Goal: Information Seeking & Learning: Check status

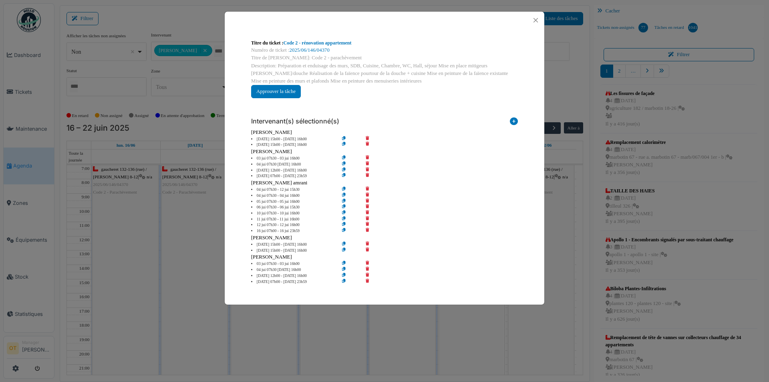
click at [533, 26] on div at bounding box center [385, 20] width 320 height 17
click at [538, 20] on button "Close" at bounding box center [536, 20] width 11 height 11
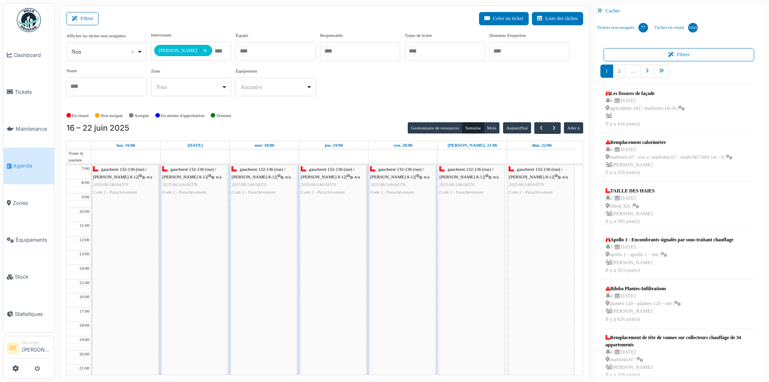
click at [20, 163] on span "Agenda" at bounding box center [32, 166] width 38 height 8
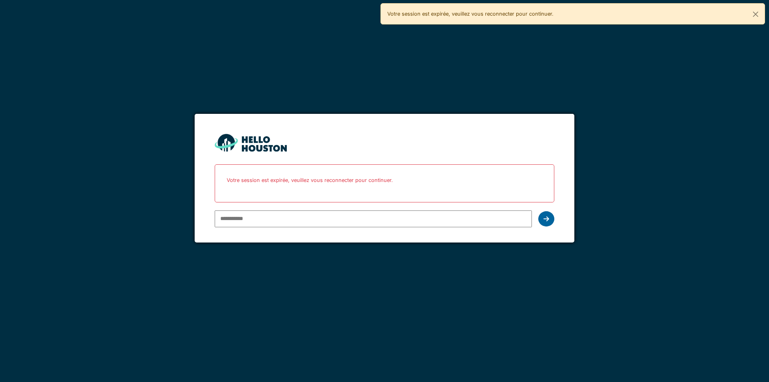
type input "**********"
click at [550, 218] on div at bounding box center [547, 218] width 16 height 15
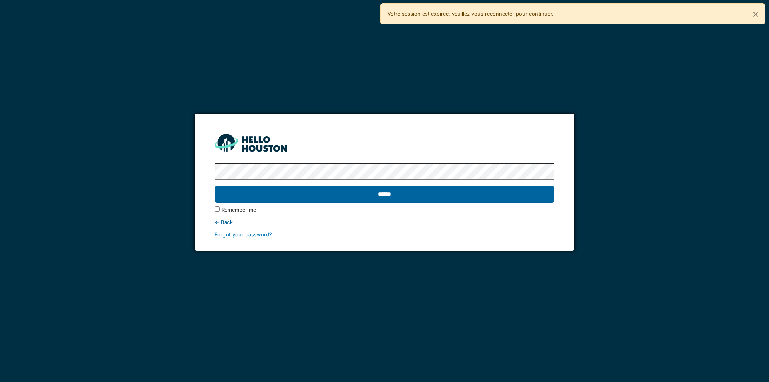
click at [475, 198] on input "******" at bounding box center [384, 194] width 339 height 17
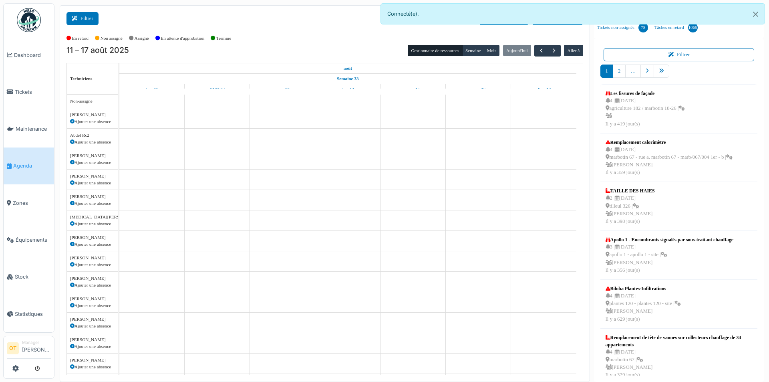
click at [77, 12] on button "Filtrer" at bounding box center [83, 18] width 32 height 13
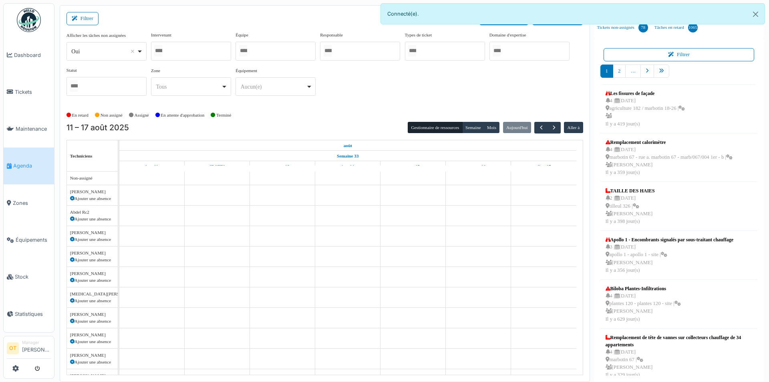
click at [142, 51] on div "Oui Remove item" at bounding box center [106, 52] width 73 height 12
select select "**"
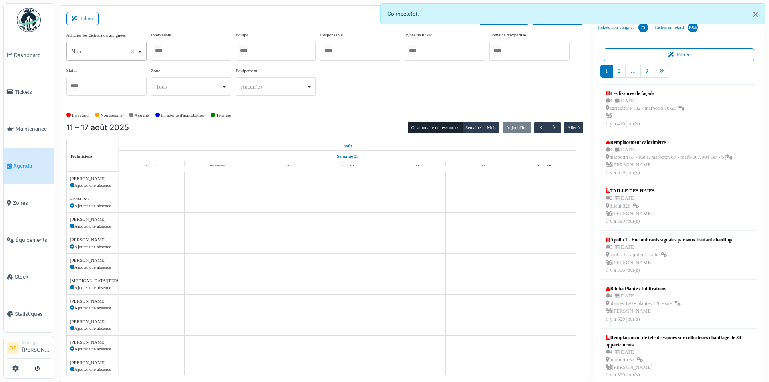
click at [202, 54] on div at bounding box center [191, 51] width 80 height 19
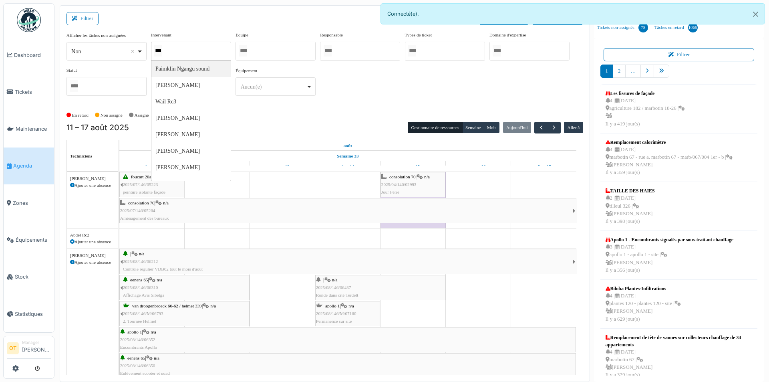
type input "****"
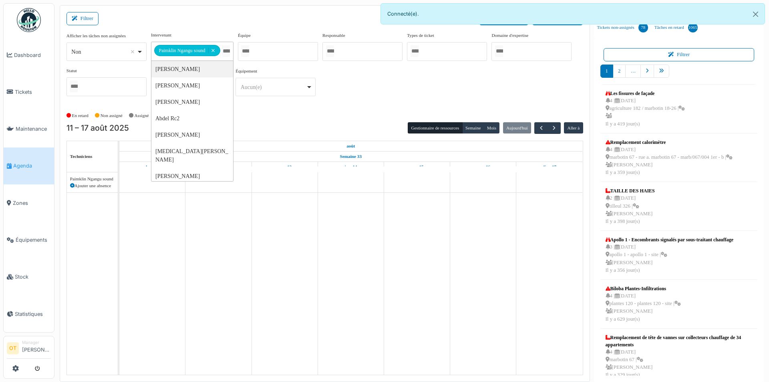
click at [361, 75] on div "**********" at bounding box center [325, 67] width 517 height 71
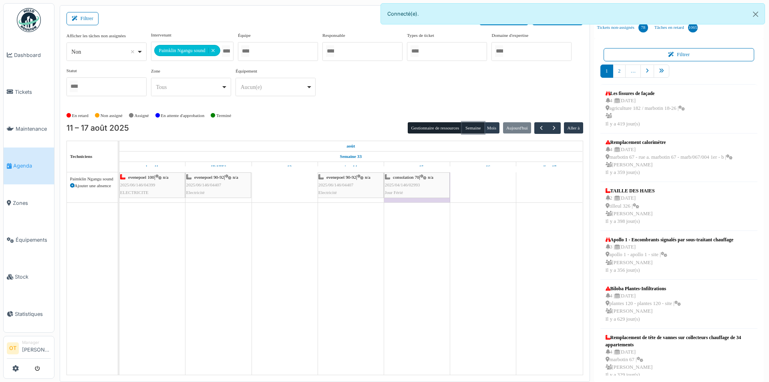
click at [471, 124] on button "Semaine" at bounding box center [473, 127] width 22 height 11
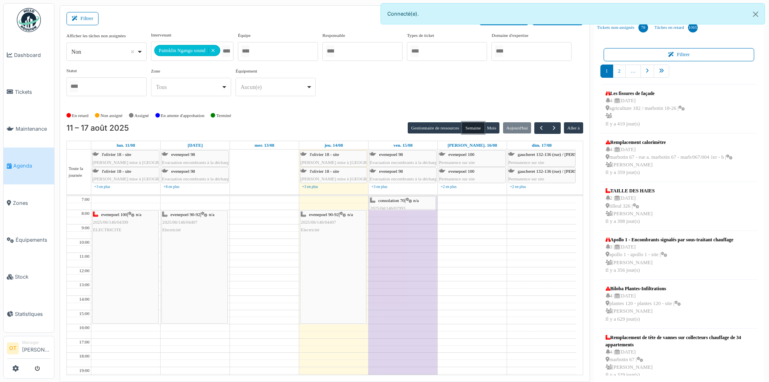
click at [127, 254] on div "evenepoel 100 | n/a 2025/06/146/04399 ELECTRICITE" at bounding box center [126, 266] width 66 height 113
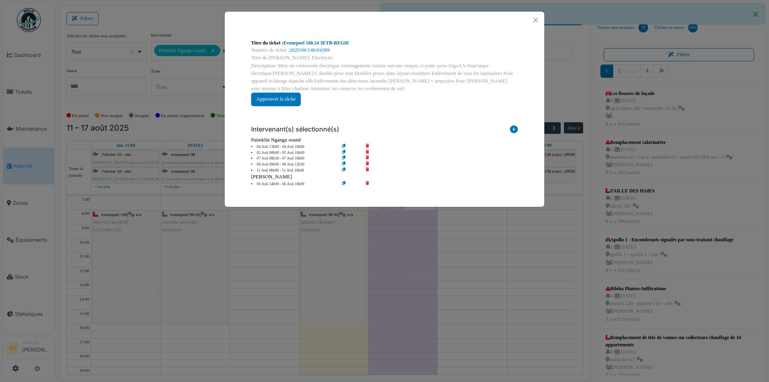
click at [347, 43] on link "Evenepoel 100.24 3ETB-REGIE" at bounding box center [317, 43] width 66 height 6
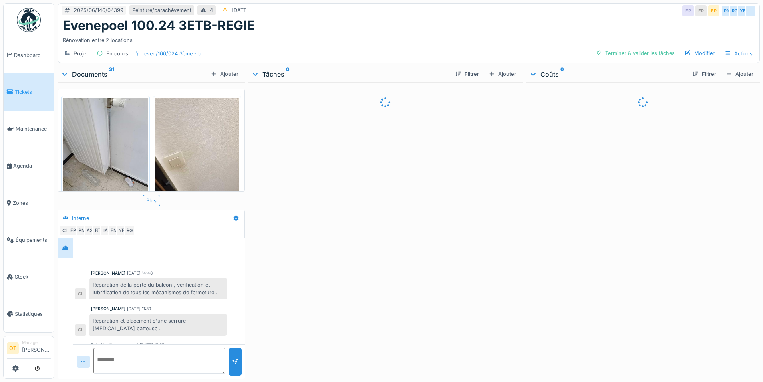
scroll to position [157, 0]
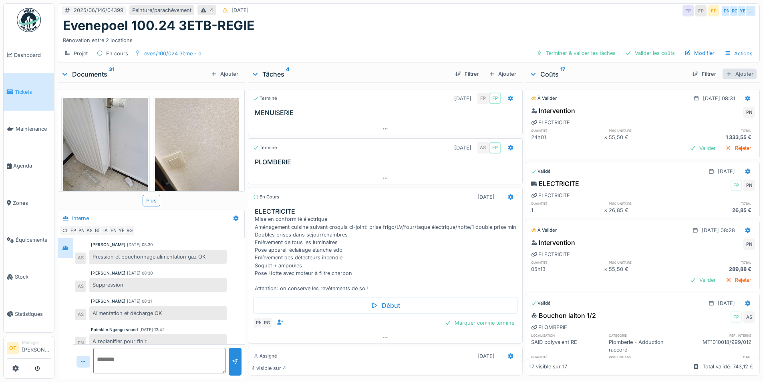
click at [729, 72] on div "Ajouter" at bounding box center [740, 74] width 34 height 11
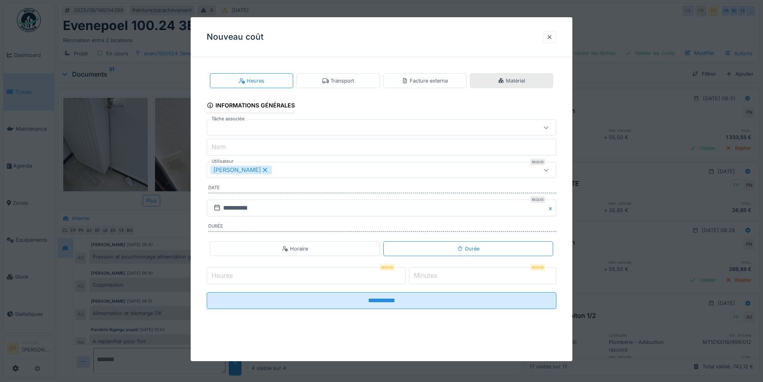
click at [535, 83] on div "Matériel" at bounding box center [511, 80] width 83 height 15
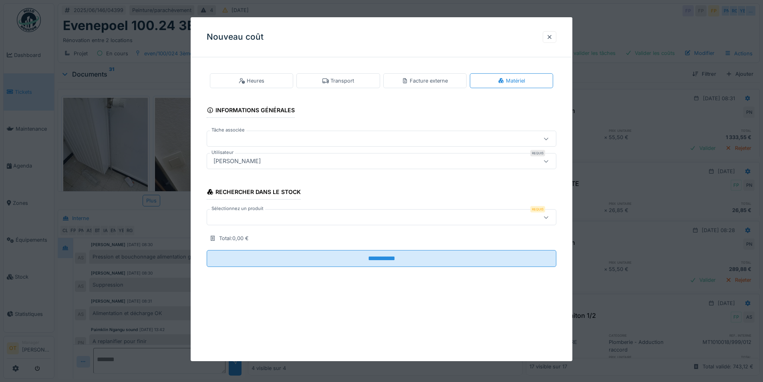
click at [313, 151] on fieldset "**********" at bounding box center [382, 169] width 350 height 210
click at [315, 160] on div "[PERSON_NAME]" at bounding box center [361, 161] width 302 height 9
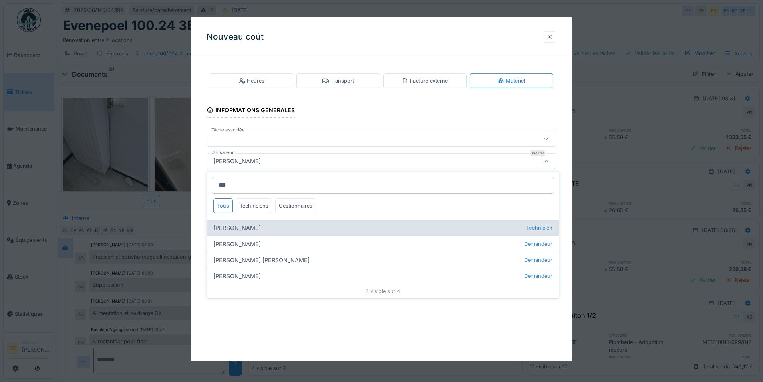
type input "***"
click at [296, 226] on div "Robert Gaspar Technicien" at bounding box center [383, 228] width 352 height 16
type input "****"
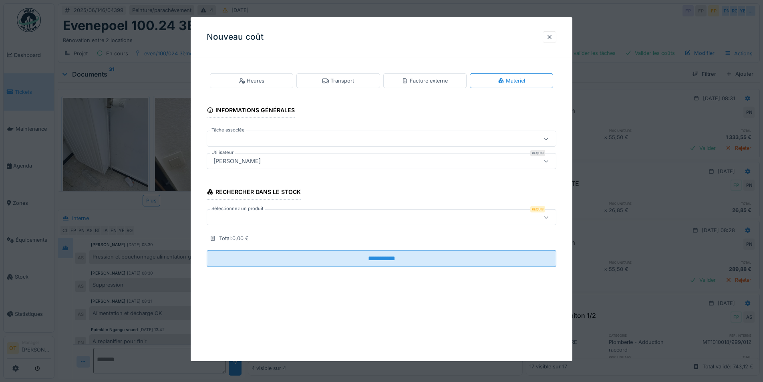
click at [297, 216] on div at bounding box center [361, 217] width 302 height 9
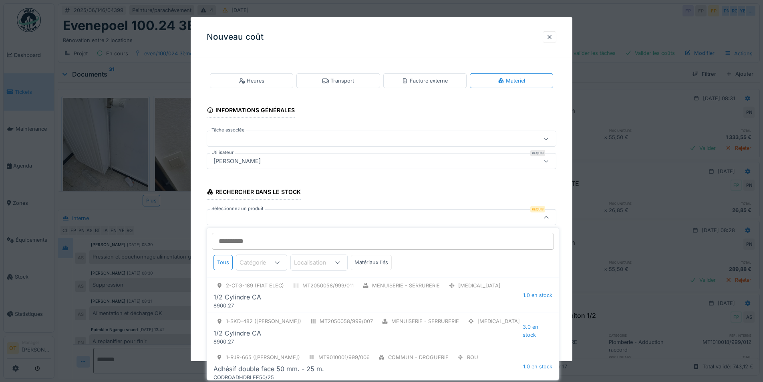
click at [289, 243] on input "Sélectionnez un produit" at bounding box center [383, 241] width 342 height 17
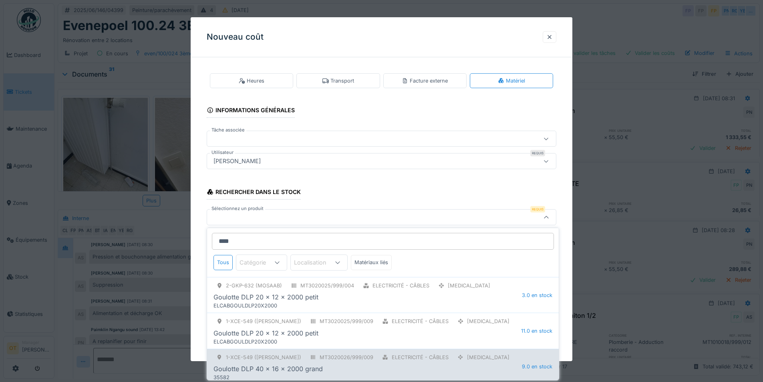
type input "****"
click at [279, 365] on div "Goulotte DLP 40 x 16 x 2000 grand" at bounding box center [268, 369] width 109 height 10
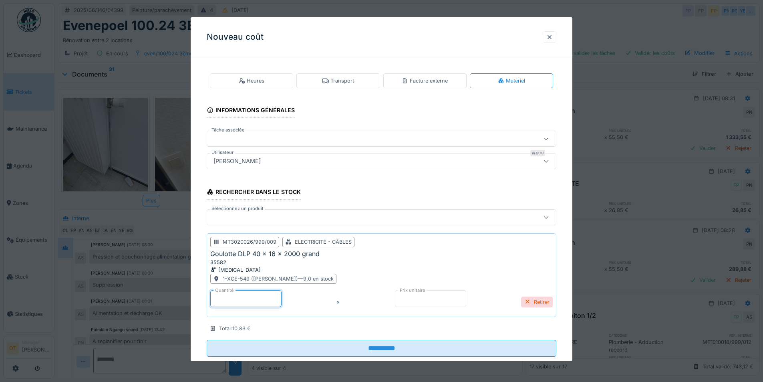
click at [282, 297] on input "*" at bounding box center [245, 298] width 71 height 17
drag, startPoint x: 282, startPoint y: 297, endPoint x: 174, endPoint y: 305, distance: 109.0
click at [174, 305] on div "**********" at bounding box center [409, 191] width 709 height 382
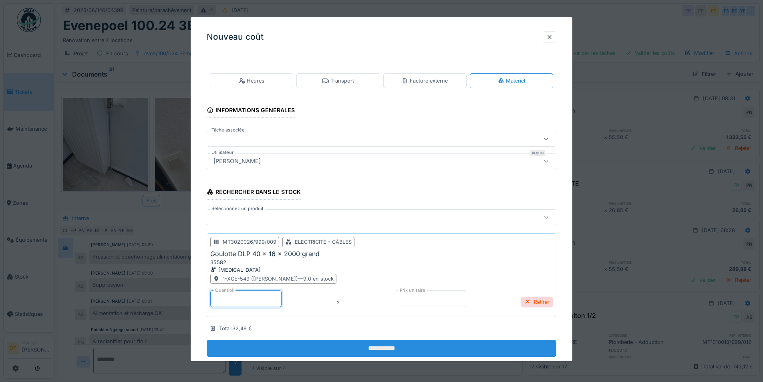
type input "*"
click at [366, 350] on input "**********" at bounding box center [382, 348] width 350 height 17
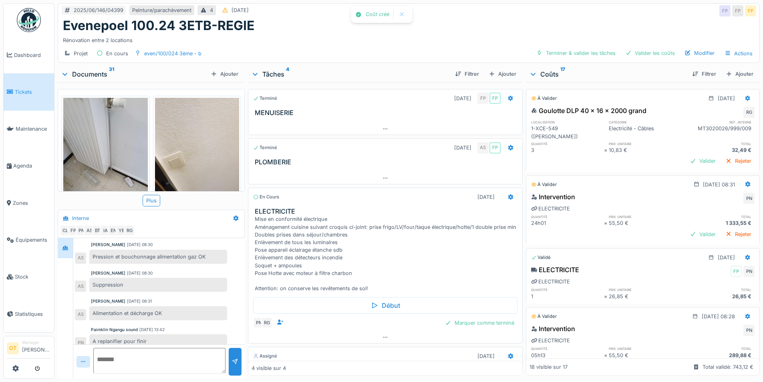
click at [335, 30] on div "Evenepoel 100.24 3ETB-REGIE" at bounding box center [409, 25] width 692 height 15
click at [695, 243] on div at bounding box center [643, 244] width 234 height 2
drag, startPoint x: 666, startPoint y: 18, endPoint x: 551, endPoint y: 44, distance: 118.3
click at [666, 18] on div "2025/06/146/04399 Peinture/parachèvement 4 01/06/2025 FP FP FP" at bounding box center [409, 11] width 702 height 14
click at [30, 158] on link "Agenda" at bounding box center [29, 165] width 50 height 37
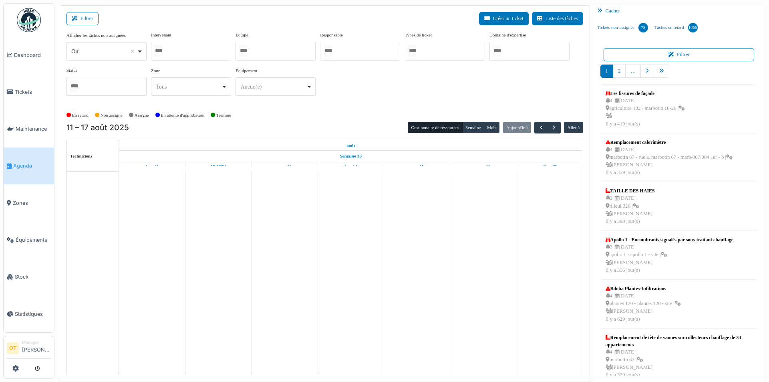
click at [139, 47] on div "Oui Remove item" at bounding box center [106, 52] width 73 height 12
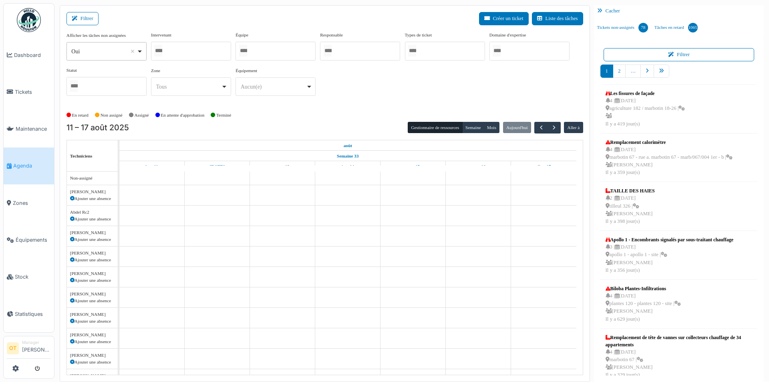
click at [127, 52] on div "Oui Remove item" at bounding box center [103, 51] width 65 height 8
select select "**"
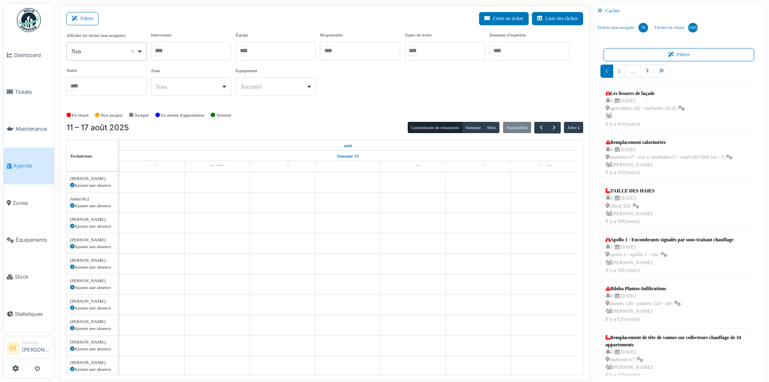
click at [178, 52] on div at bounding box center [191, 51] width 80 height 19
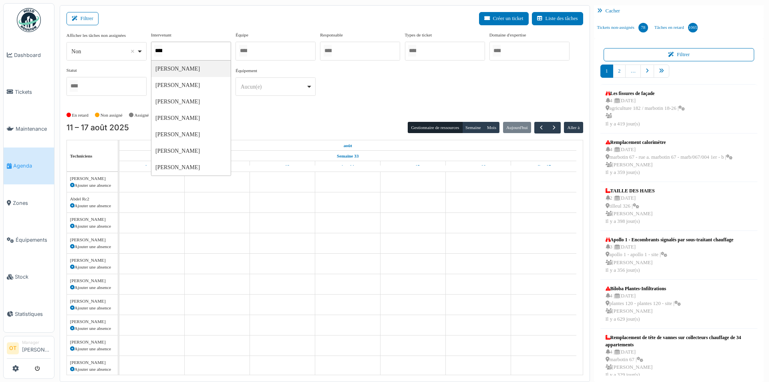
type input "*****"
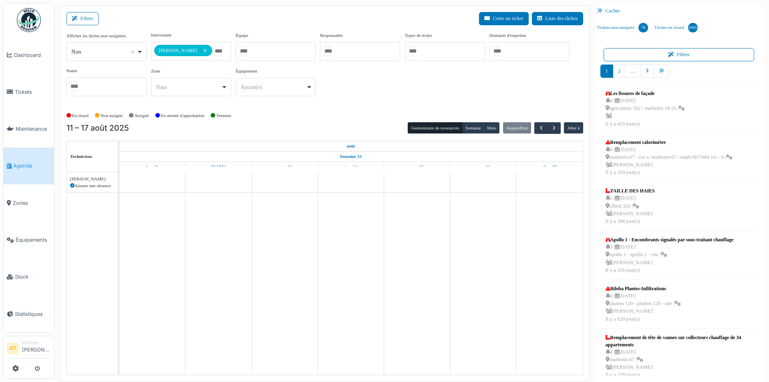
click at [424, 80] on div "**********" at bounding box center [325, 67] width 517 height 71
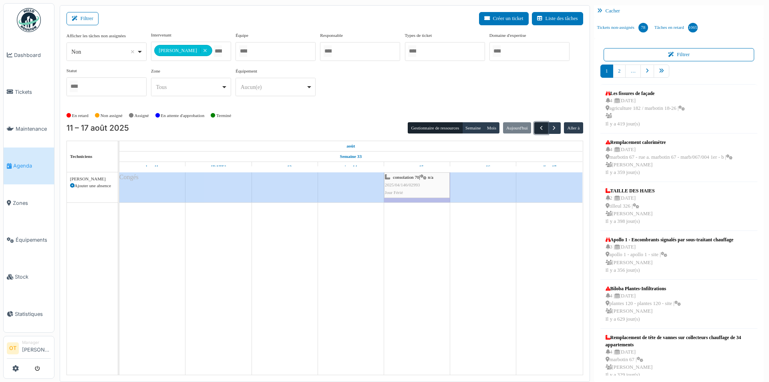
click at [537, 127] on button "button" at bounding box center [541, 128] width 13 height 12
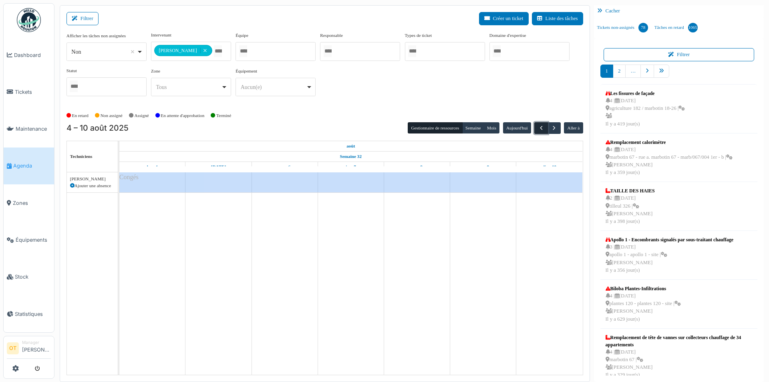
click at [537, 127] on button "button" at bounding box center [541, 128] width 13 height 12
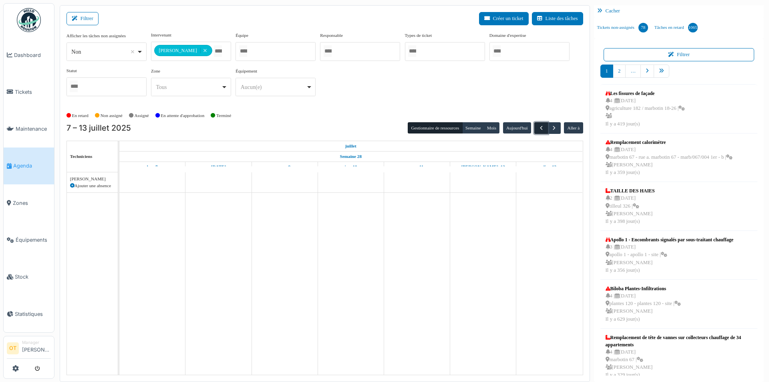
click at [537, 127] on button "button" at bounding box center [541, 128] width 13 height 12
click at [464, 125] on button "Semaine" at bounding box center [473, 127] width 22 height 11
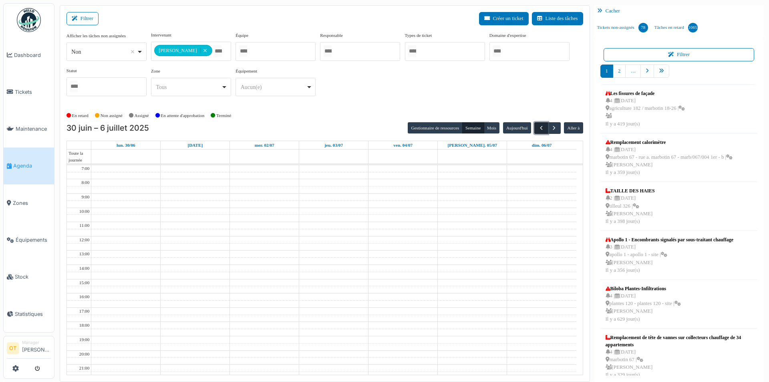
click at [537, 131] on button "button" at bounding box center [541, 128] width 13 height 12
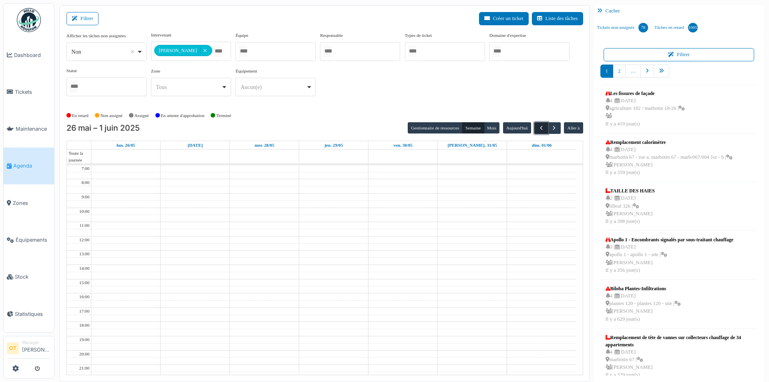
click at [537, 131] on button "button" at bounding box center [541, 128] width 13 height 12
click at [559, 130] on button "button" at bounding box center [554, 128] width 13 height 12
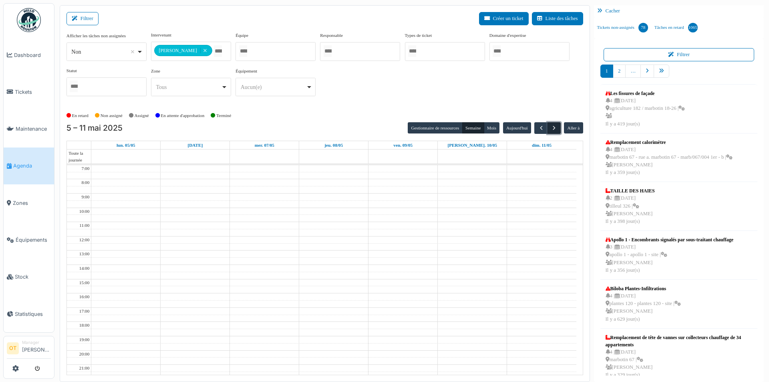
click at [556, 127] on span "button" at bounding box center [554, 128] width 7 height 7
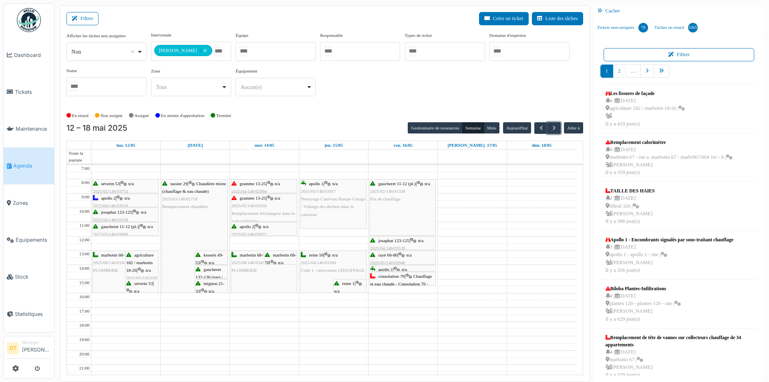
click at [256, 211] on span "Remplacement d'échangeur dans le gain technique" at bounding box center [263, 217] width 63 height 12
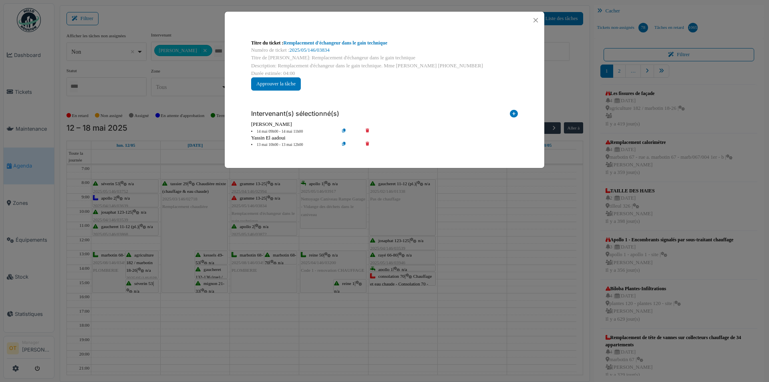
click at [264, 204] on div "Titre du ticket : Remplacement d'échangeur dans le gain technique Numéro de tic…" at bounding box center [384, 191] width 769 height 382
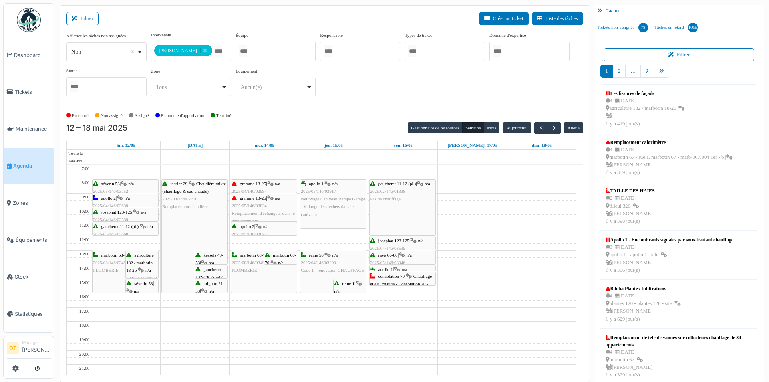
click at [267, 186] on div "gramme 13-25 | n/a 2025/04/146/02994 Remplacement d'échangeur dans le gain tech…" at bounding box center [264, 195] width 65 height 31
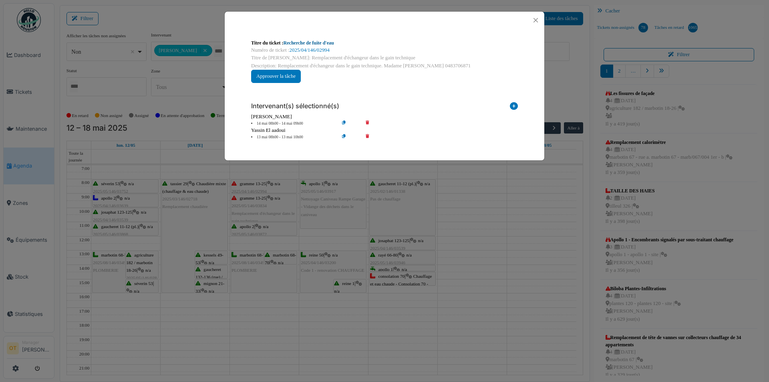
click at [299, 42] on link "Recherche de fuite d'eau" at bounding box center [309, 43] width 50 height 6
click at [258, 208] on div "Titre du ticket : Recherche de fuite d'eau Numéro de ticket : 2025/04/146/02994…" at bounding box center [384, 191] width 769 height 382
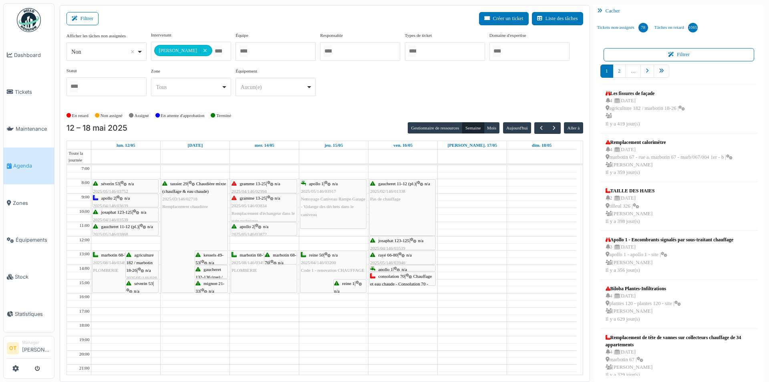
click at [264, 206] on span "2025/05/146/03834" at bounding box center [249, 205] width 35 height 5
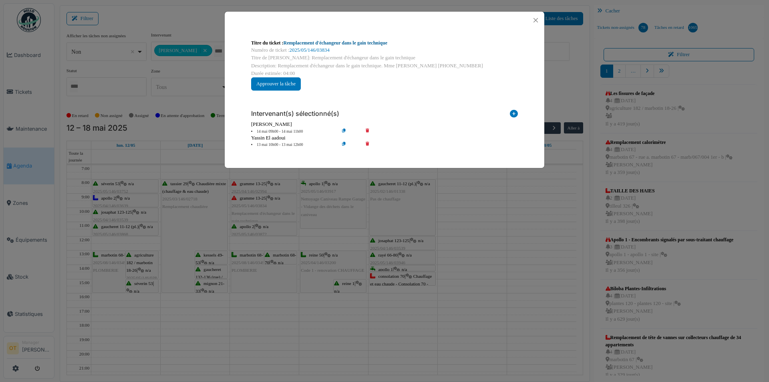
click at [317, 43] on link "Remplacement d'échangeur dans le gain technique" at bounding box center [336, 43] width 104 height 6
click at [531, 21] on button "Close" at bounding box center [536, 20] width 11 height 11
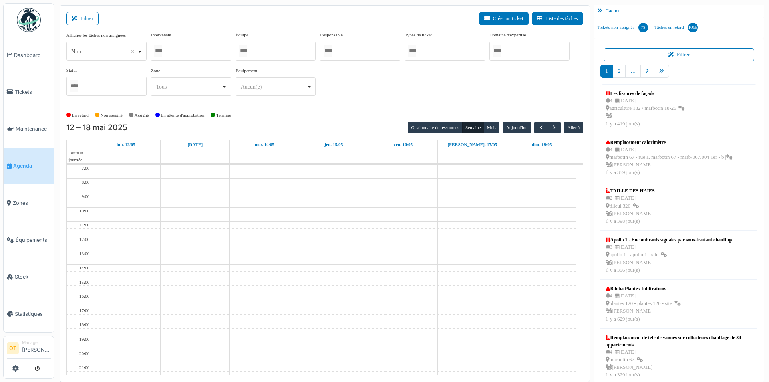
click at [206, 49] on div at bounding box center [191, 51] width 80 height 19
type input "**"
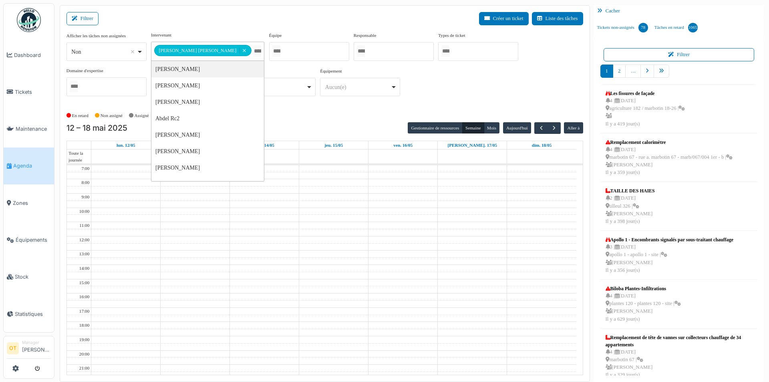
click at [354, 91] on div "**********" at bounding box center [325, 67] width 517 height 71
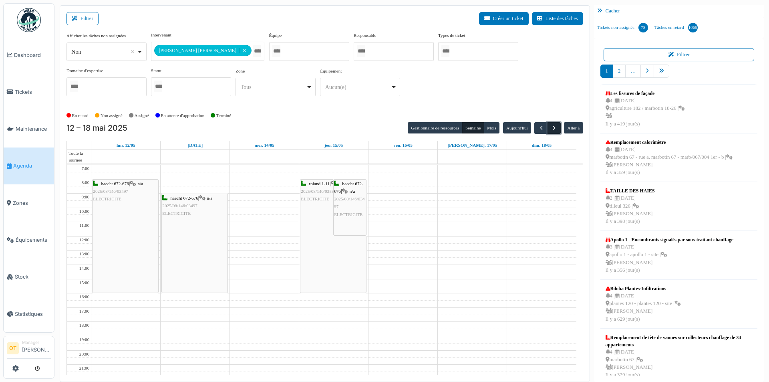
click at [553, 129] on span "button" at bounding box center [554, 128] width 7 height 7
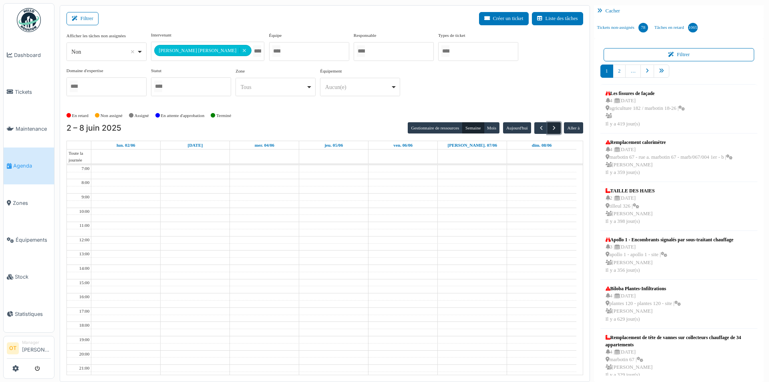
click at [553, 129] on span "button" at bounding box center [554, 128] width 7 height 7
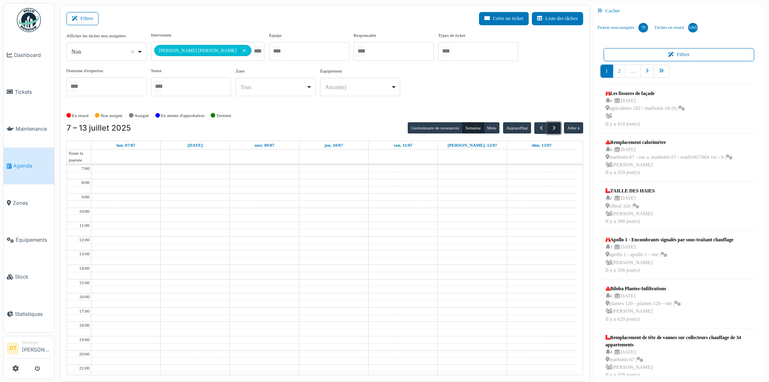
click at [553, 129] on span "button" at bounding box center [554, 128] width 7 height 7
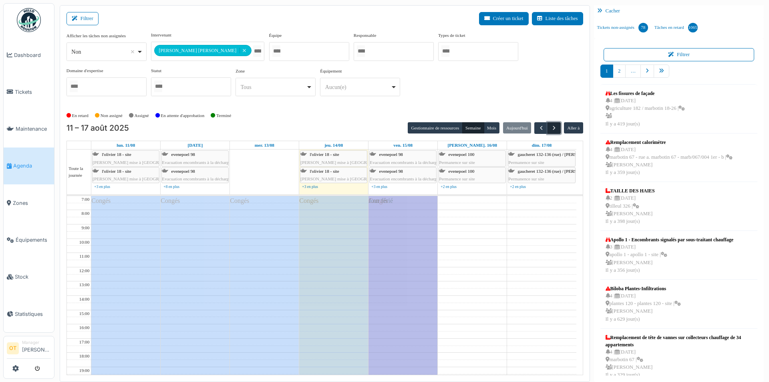
click at [553, 129] on span "button" at bounding box center [554, 128] width 7 height 7
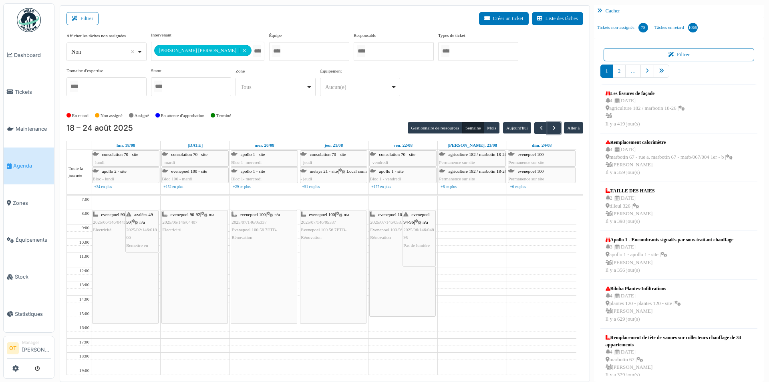
click at [133, 229] on span "2025/02/146/01866" at bounding box center [141, 233] width 30 height 12
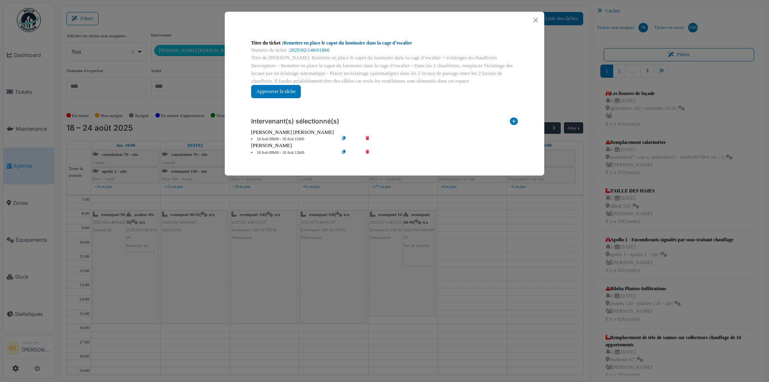
click at [390, 42] on link "Remettre en place le capot du luminaire dans la cage d’escalier" at bounding box center [348, 43] width 129 height 6
click at [151, 198] on div "Titre du ticket : Remettre en place le capot du luminaire dans la cage d’escali…" at bounding box center [384, 191] width 769 height 382
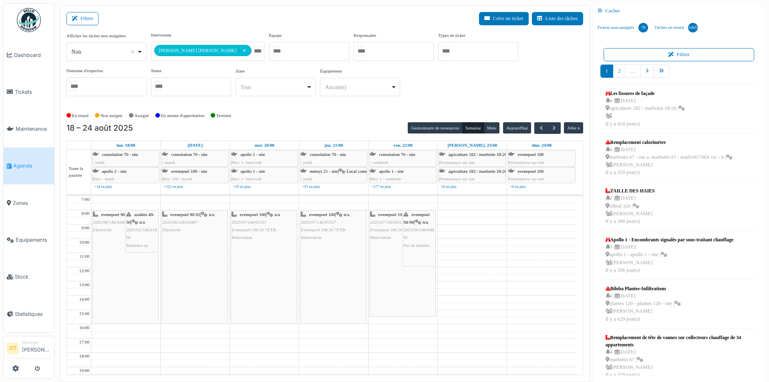
click at [142, 225] on div "azalées 49-50 | n/a 2025/02/146/01866 Remettre en place le capot du luminaire d…" at bounding box center [142, 249] width 32 height 77
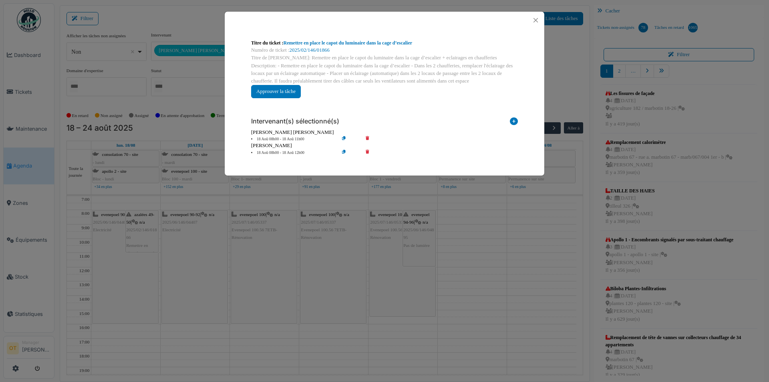
click at [142, 225] on div "Titre du ticket : Remettre en place le capot du luminaire dans la cage d’escali…" at bounding box center [384, 191] width 769 height 382
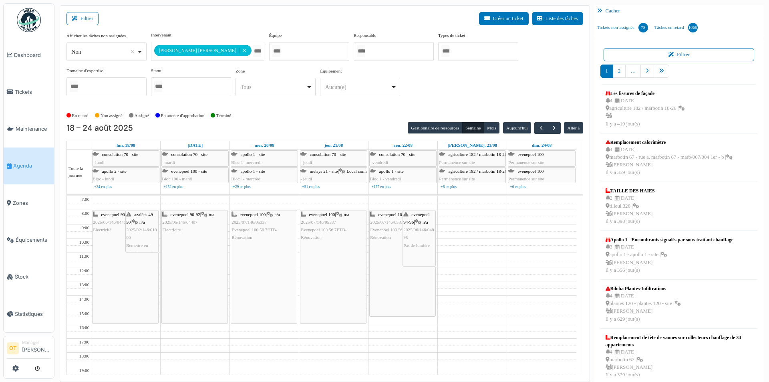
click at [142, 225] on div "azalées 49-50 | n/a 2025/02/146/01866 Remettre en place le capot du luminaire d…" at bounding box center [142, 249] width 32 height 77
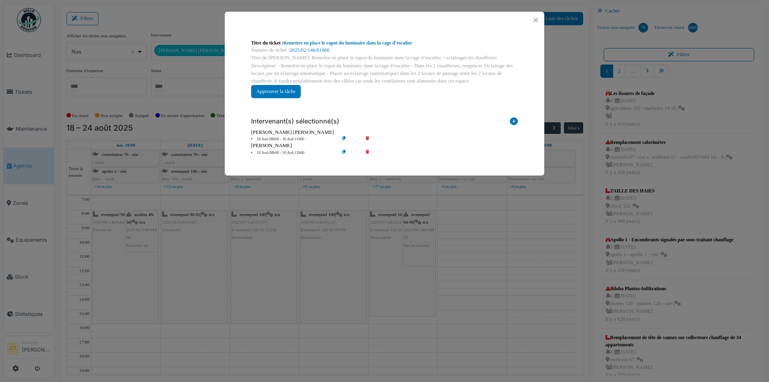
click at [144, 287] on div "Titre du ticket : Remettre en place le capot du luminaire dans la cage d’escali…" at bounding box center [384, 191] width 769 height 382
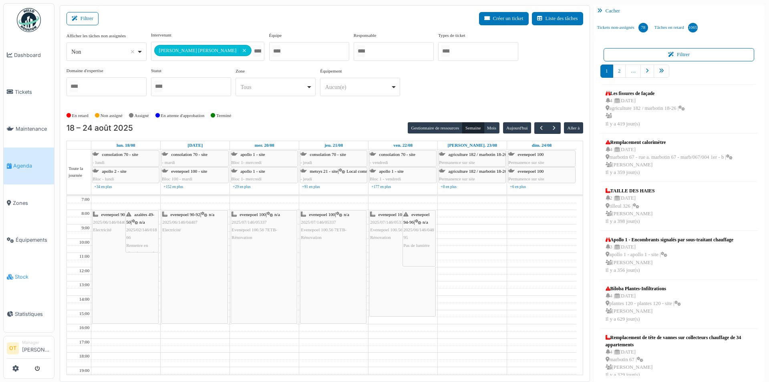
click at [20, 275] on link "Stock" at bounding box center [29, 276] width 50 height 37
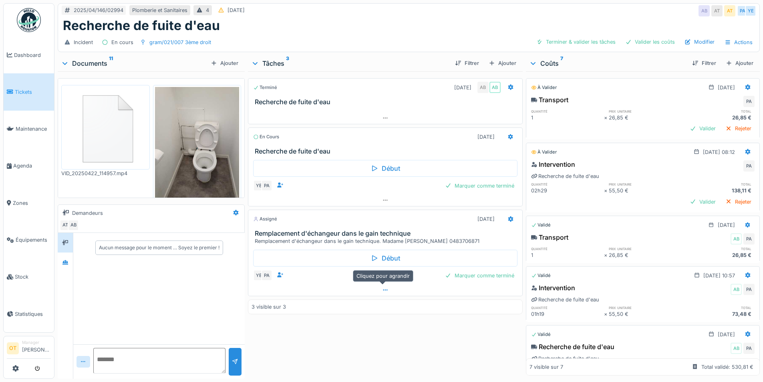
click at [378, 285] on div at bounding box center [385, 290] width 274 height 12
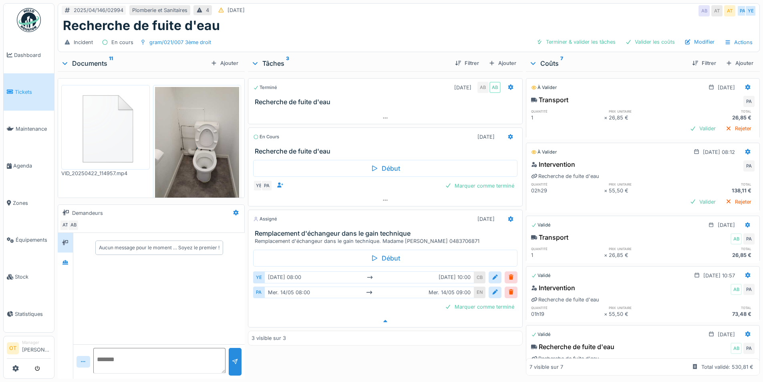
scroll to position [6, 0]
click at [69, 257] on div at bounding box center [65, 262] width 12 height 10
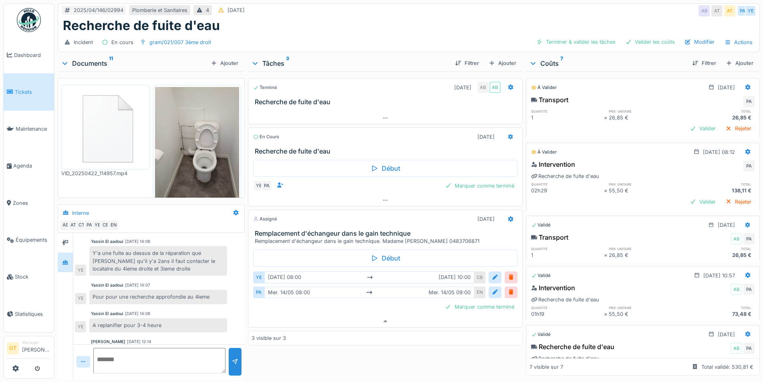
scroll to position [46, 0]
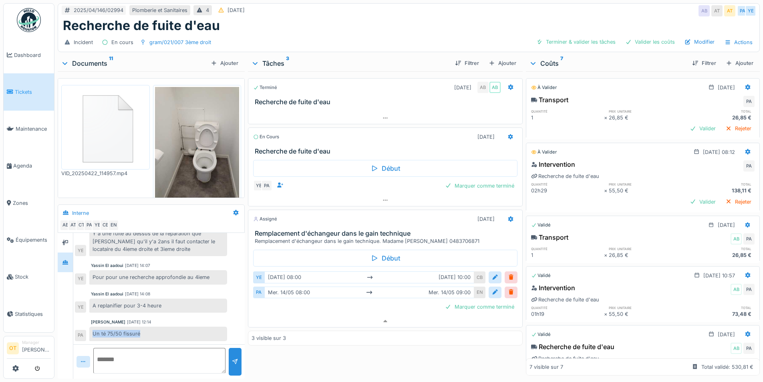
drag, startPoint x: 94, startPoint y: 328, endPoint x: 140, endPoint y: 325, distance: 46.2
click at [140, 327] on div "Un té 75/50 fissuré" at bounding box center [158, 334] width 138 height 14
click at [148, 331] on div "Un té 75/50 fissuré" at bounding box center [158, 334] width 138 height 14
click at [117, 110] on img at bounding box center [105, 127] width 85 height 81
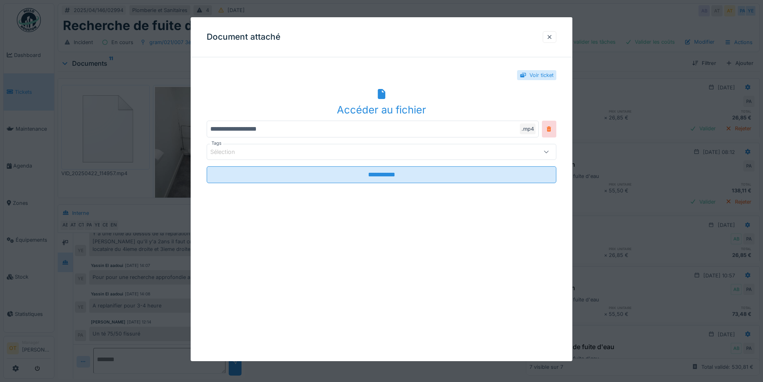
click at [377, 113] on div "Accéder au fichier" at bounding box center [382, 109] width 350 height 15
click at [560, 33] on div "Document attaché" at bounding box center [382, 37] width 382 height 40
click at [550, 38] on div at bounding box center [550, 37] width 6 height 8
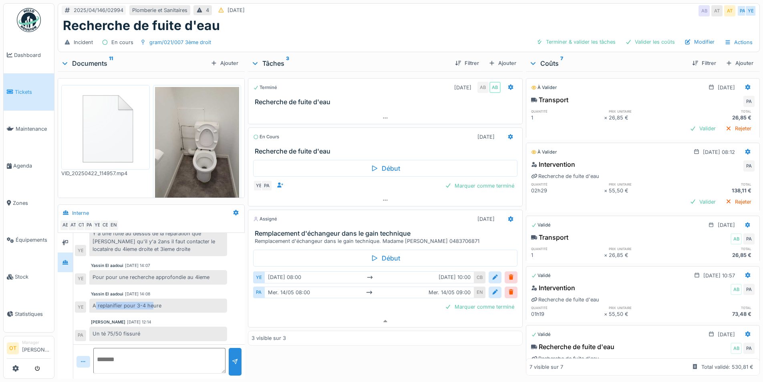
drag, startPoint x: 95, startPoint y: 299, endPoint x: 152, endPoint y: 299, distance: 56.5
click at [152, 299] on div "A replanifier pour 3-4 heure" at bounding box center [158, 306] width 138 height 14
click at [142, 329] on div "Un té 75/50 fissuré" at bounding box center [158, 334] width 138 height 14
drag, startPoint x: 93, startPoint y: 327, endPoint x: 140, endPoint y: 327, distance: 47.3
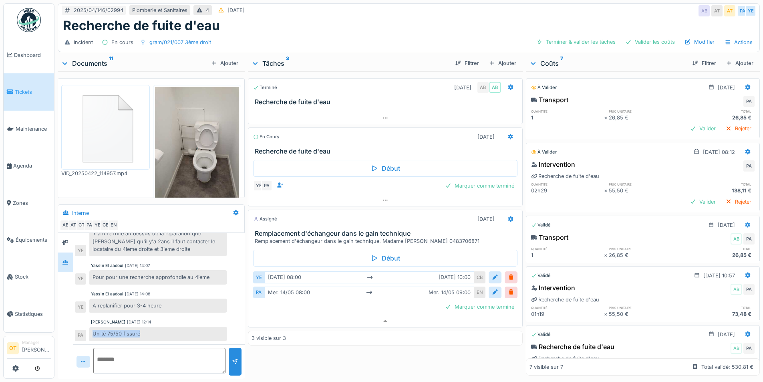
click at [140, 327] on div "Un té 75/50 fissuré" at bounding box center [158, 334] width 138 height 14
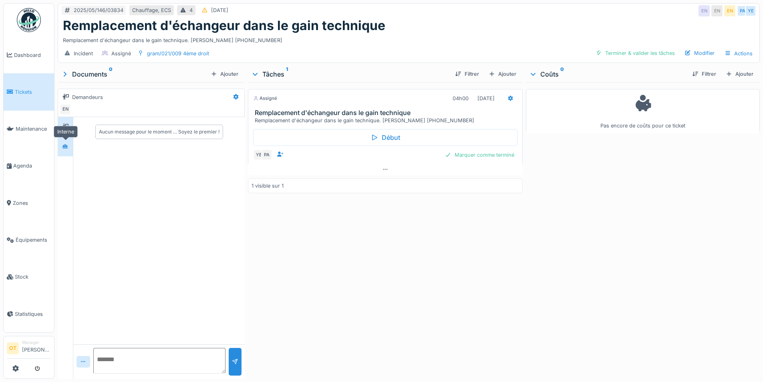
click at [63, 150] on div at bounding box center [65, 147] width 6 height 8
click at [63, 123] on div at bounding box center [65, 127] width 6 height 8
click at [68, 149] on icon at bounding box center [65, 146] width 6 height 5
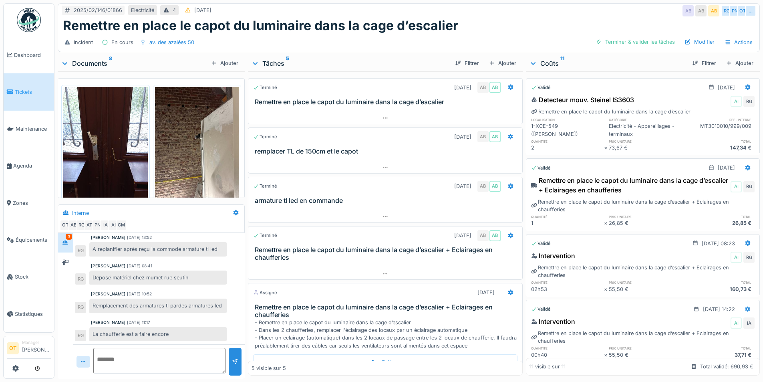
scroll to position [6, 0]
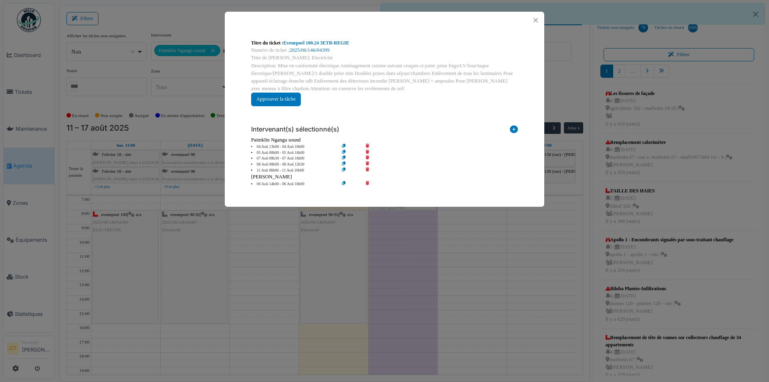
click at [536, 22] on button "Close" at bounding box center [536, 20] width 11 height 11
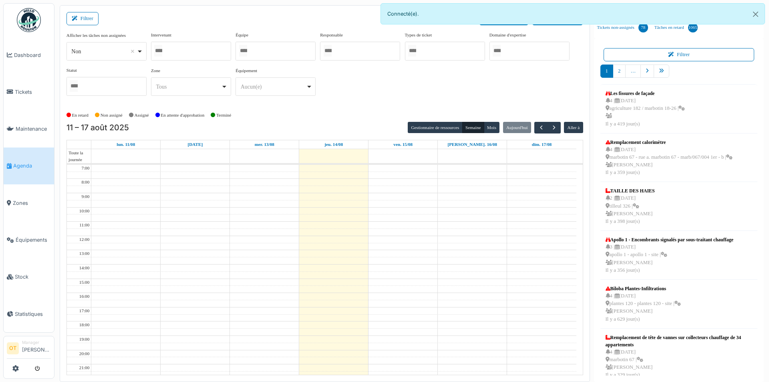
click at [212, 53] on div at bounding box center [191, 51] width 80 height 19
type input "**"
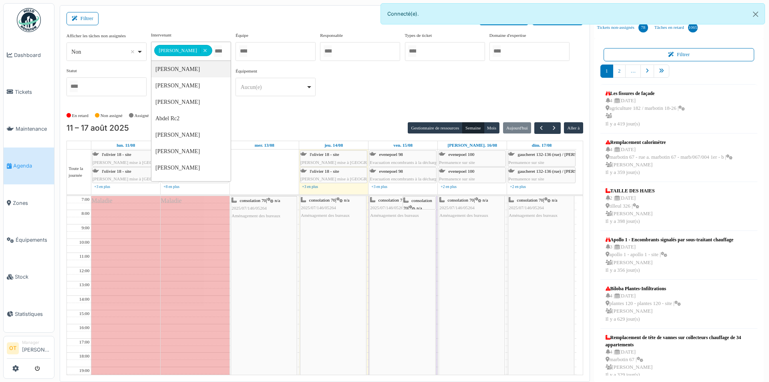
click at [313, 75] on div "Équipement ******** Aucun(e) Remove item Aucun(e) > Mélangeur > Mélangeur sous-…" at bounding box center [276, 82] width 80 height 28
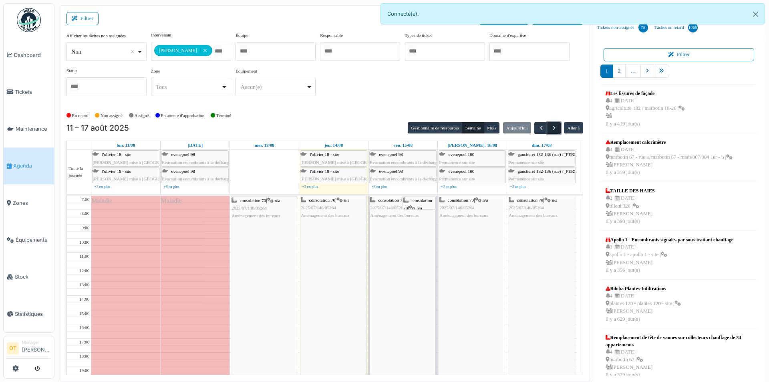
click at [548, 123] on button "button" at bounding box center [554, 128] width 13 height 12
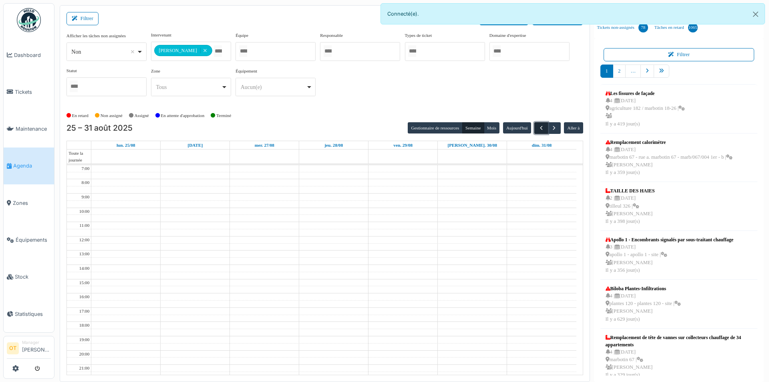
click at [547, 123] on button "button" at bounding box center [541, 128] width 13 height 12
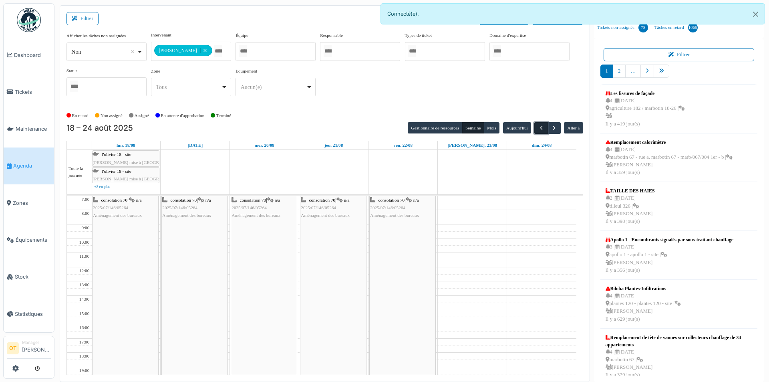
click at [547, 123] on button "button" at bounding box center [541, 128] width 13 height 12
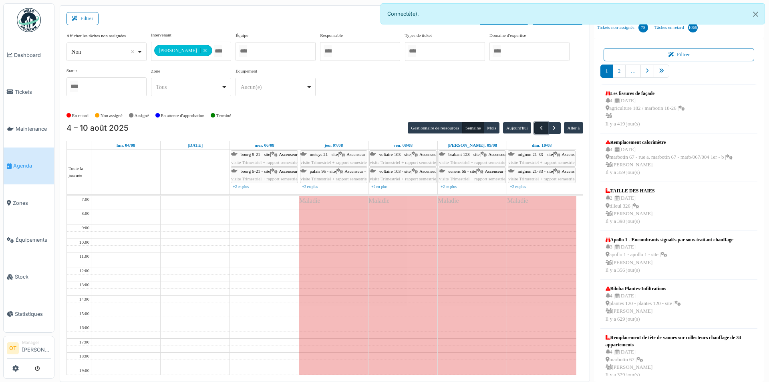
click at [547, 123] on button "button" at bounding box center [541, 128] width 13 height 12
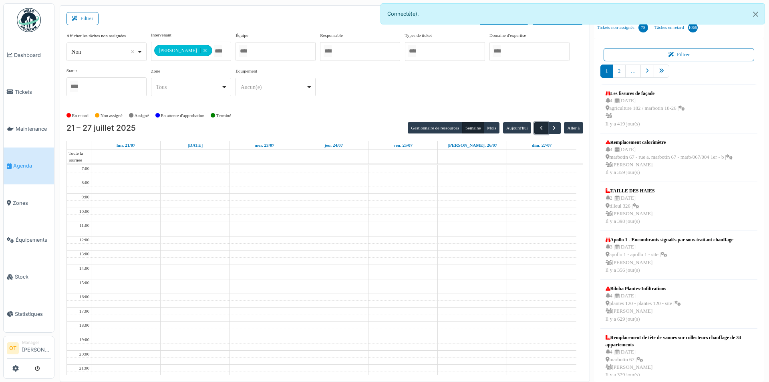
click at [547, 123] on button "button" at bounding box center [541, 128] width 13 height 12
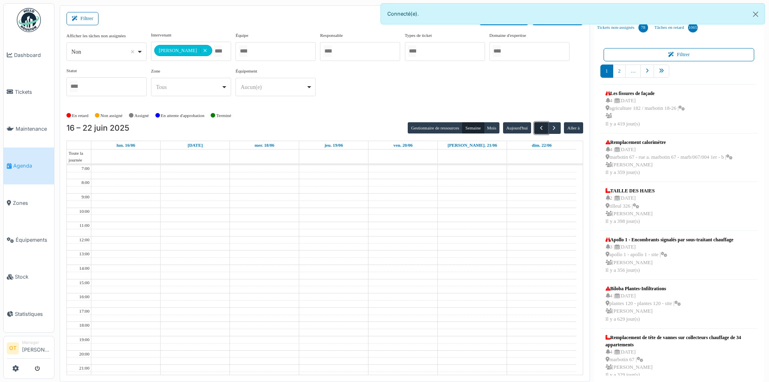
click at [547, 123] on button "button" at bounding box center [541, 128] width 13 height 12
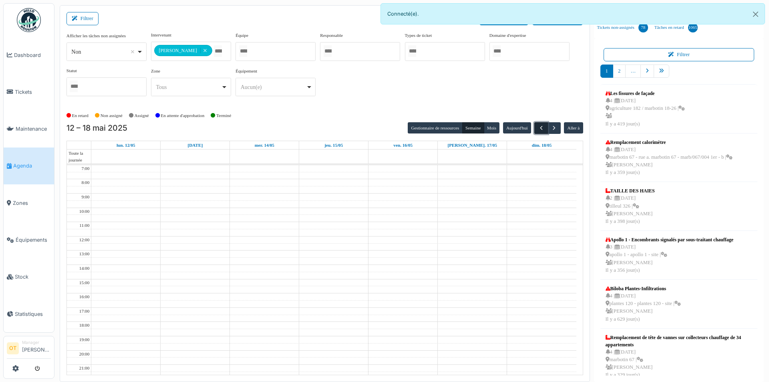
click at [547, 123] on button "button" at bounding box center [541, 128] width 13 height 12
click at [553, 125] on span "button" at bounding box center [554, 128] width 7 height 7
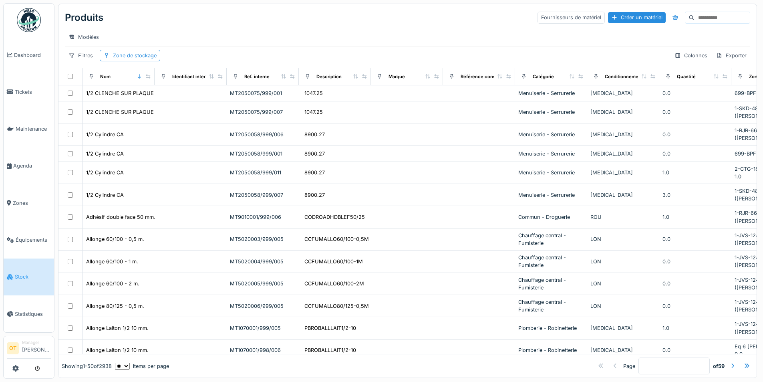
click at [686, 17] on div at bounding box center [690, 17] width 9 height 10
click at [695, 17] on input at bounding box center [722, 17] width 55 height 11
paste input "*********"
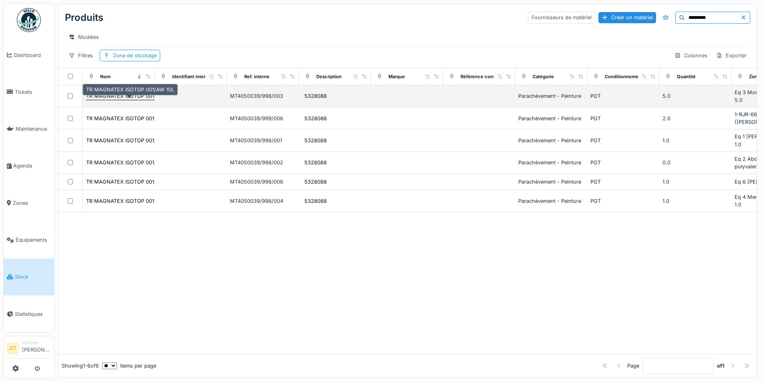
click at [143, 99] on div "TR MAGNATEX ISOTOP 001/AW 10L" at bounding box center [130, 96] width 88 height 8
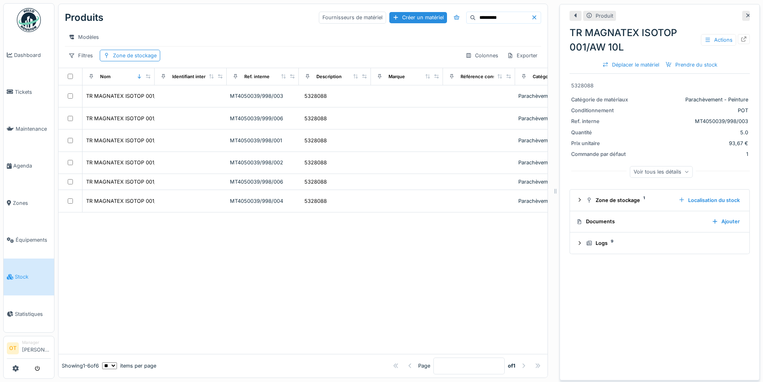
click at [733, 30] on div "TR MAGNATEX ISOTOP 001/AW 10L Actions" at bounding box center [660, 40] width 180 height 29
click at [741, 41] on icon at bounding box center [744, 38] width 6 height 5
click at [485, 18] on input "*********" at bounding box center [503, 17] width 55 height 11
paste input
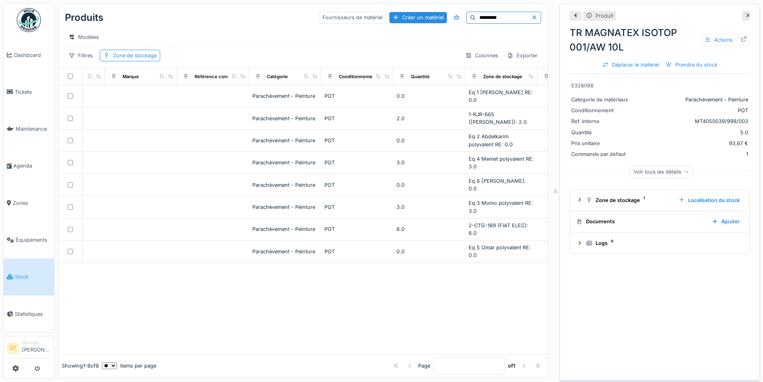
scroll to position [0, 297]
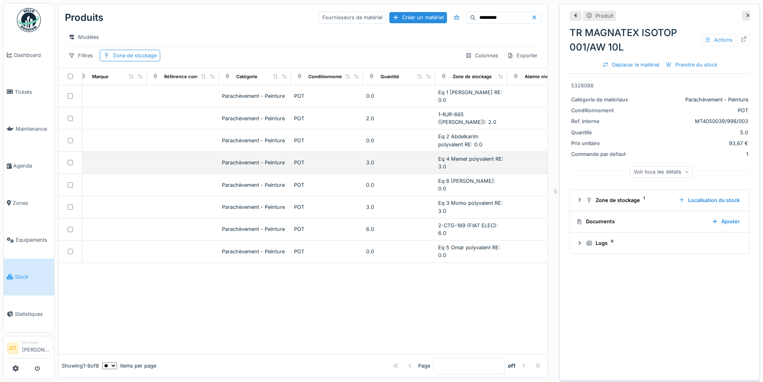
click at [416, 157] on td "3.0" at bounding box center [399, 163] width 72 height 22
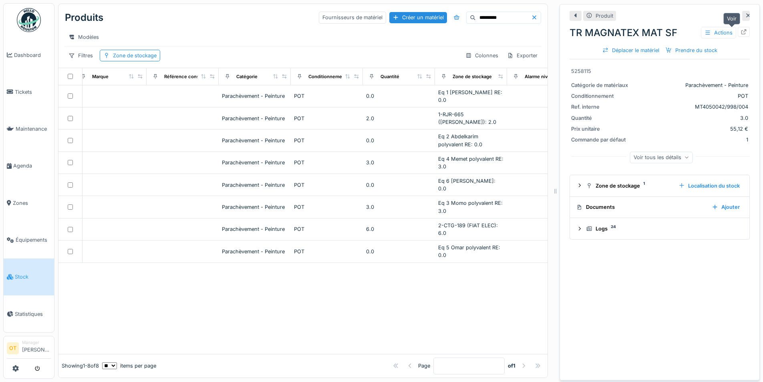
click at [742, 30] on icon at bounding box center [744, 31] width 5 height 5
click at [485, 17] on input "*********" at bounding box center [503, 17] width 55 height 11
paste input
type input "*********"
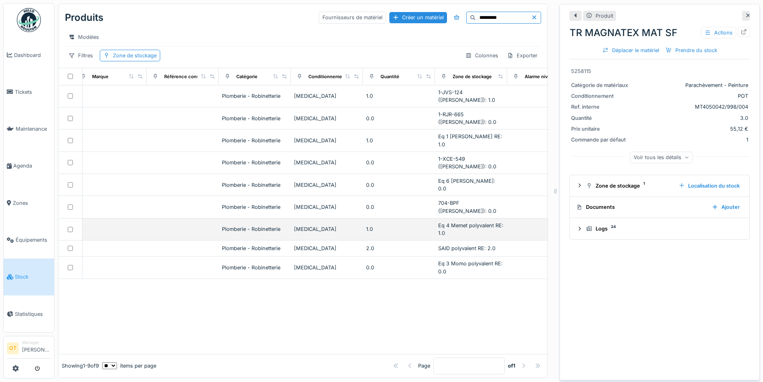
click at [458, 222] on div "Eq 4 Memet polyvalent RE: 1.0" at bounding box center [471, 229] width 66 height 15
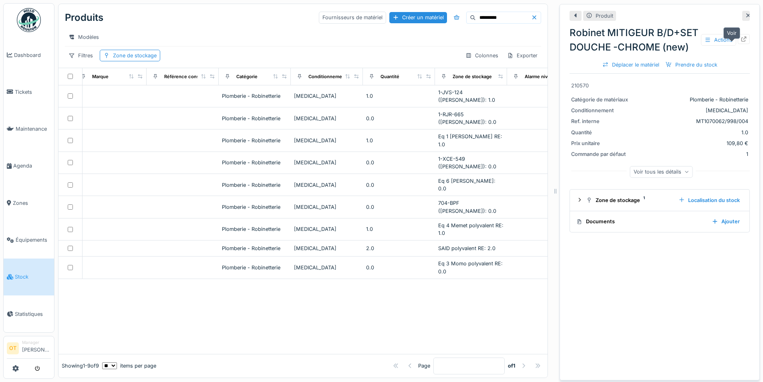
click at [741, 42] on icon at bounding box center [744, 38] width 6 height 5
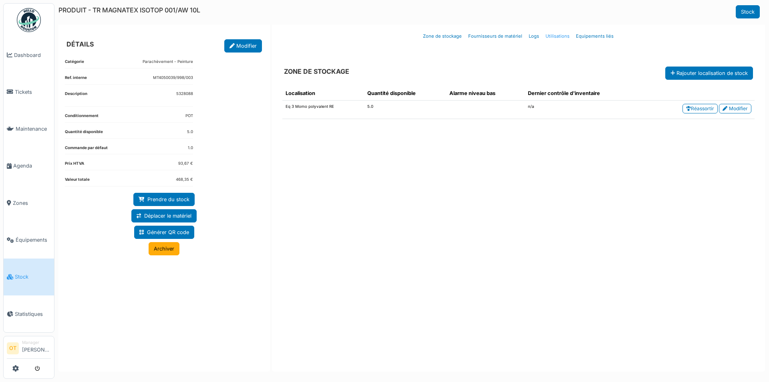
click at [557, 35] on link "Utilisations" at bounding box center [558, 36] width 30 height 19
select select "***"
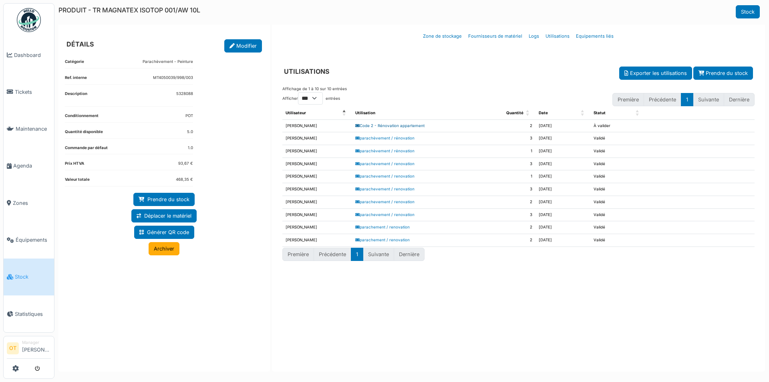
click at [395, 124] on link "Code 2 - Rénovation appartement" at bounding box center [389, 125] width 69 height 4
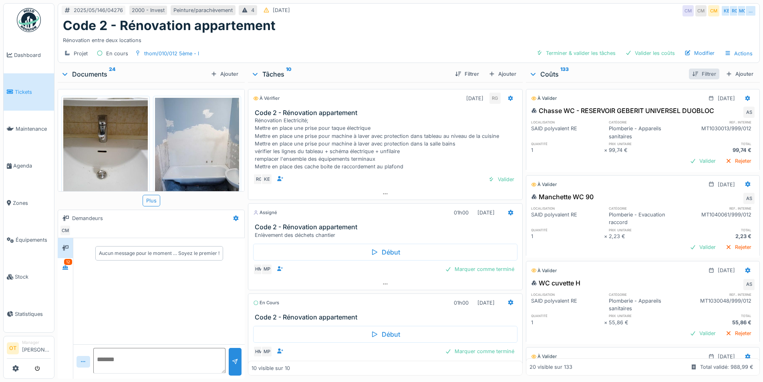
click at [699, 78] on div "Filtrer" at bounding box center [704, 74] width 30 height 11
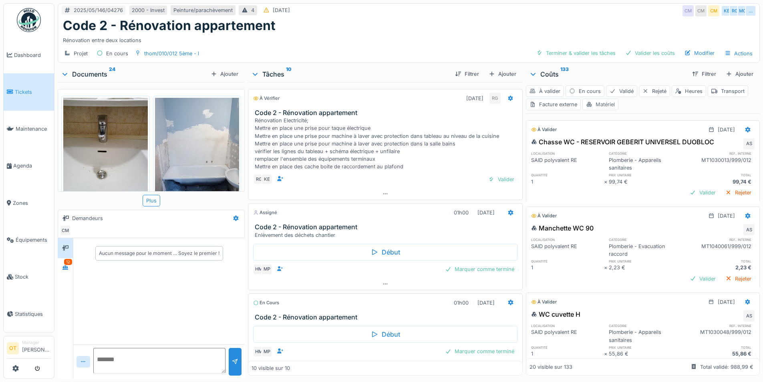
click at [608, 105] on div "Matériel" at bounding box center [601, 105] width 36 height 12
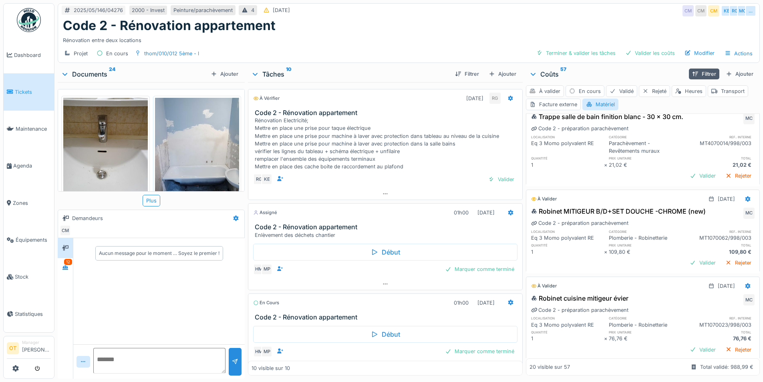
scroll to position [521, 0]
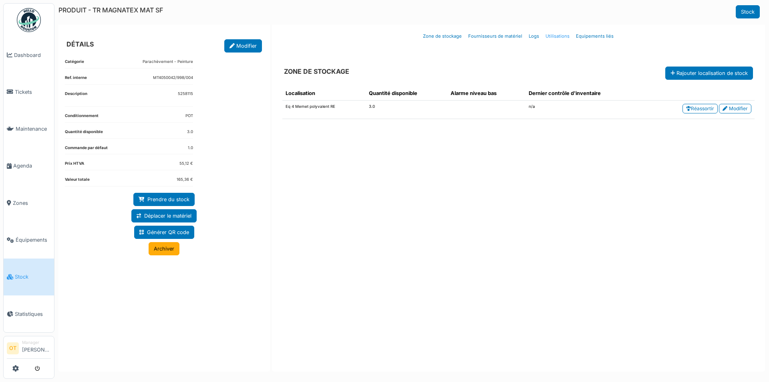
click at [557, 35] on link "Utilisations" at bounding box center [558, 36] width 30 height 19
select select "***"
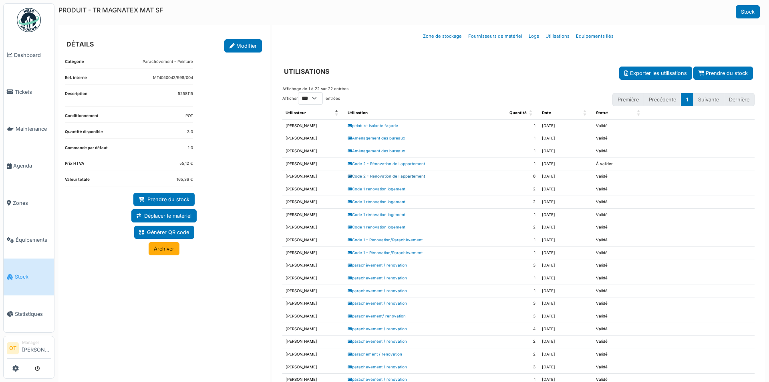
click at [409, 174] on link "Code 2 - Rénovation de l'appartement" at bounding box center [386, 176] width 77 height 4
select select "***"
drag, startPoint x: 604, startPoint y: 176, endPoint x: 513, endPoint y: 178, distance: 90.6
click at [513, 178] on tr "[PERSON_NAME] Code 2 - Rénovation de l'appartement 6 [DATE] [PERSON_NAME]" at bounding box center [519, 176] width 472 height 13
click at [513, 178] on td "6" at bounding box center [512, 176] width 54 height 13
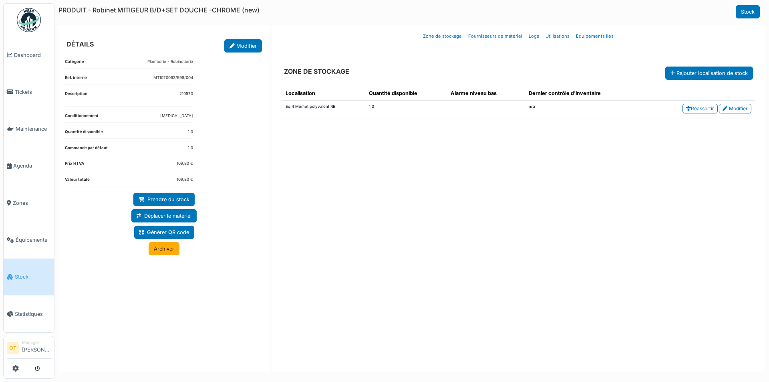
select select "***"
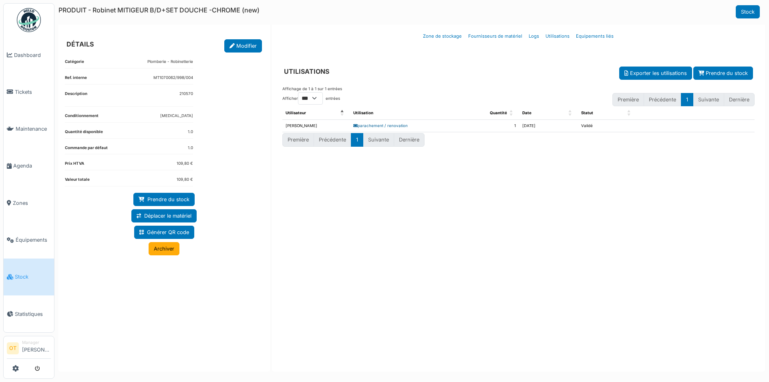
click at [379, 124] on link "parachement / renovation" at bounding box center [380, 125] width 55 height 4
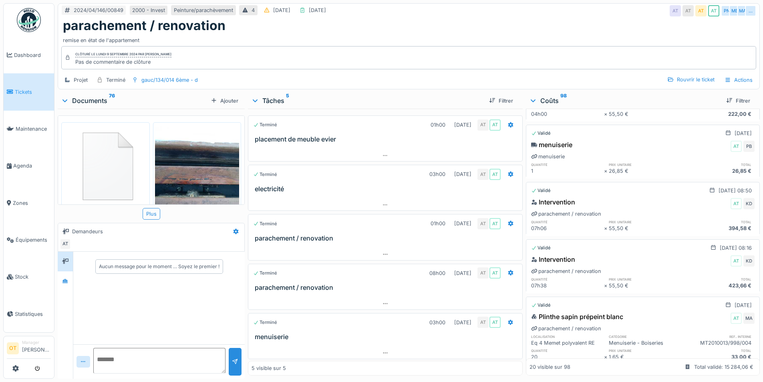
scroll to position [240, 0]
